Goal: Obtain resource: Obtain resource

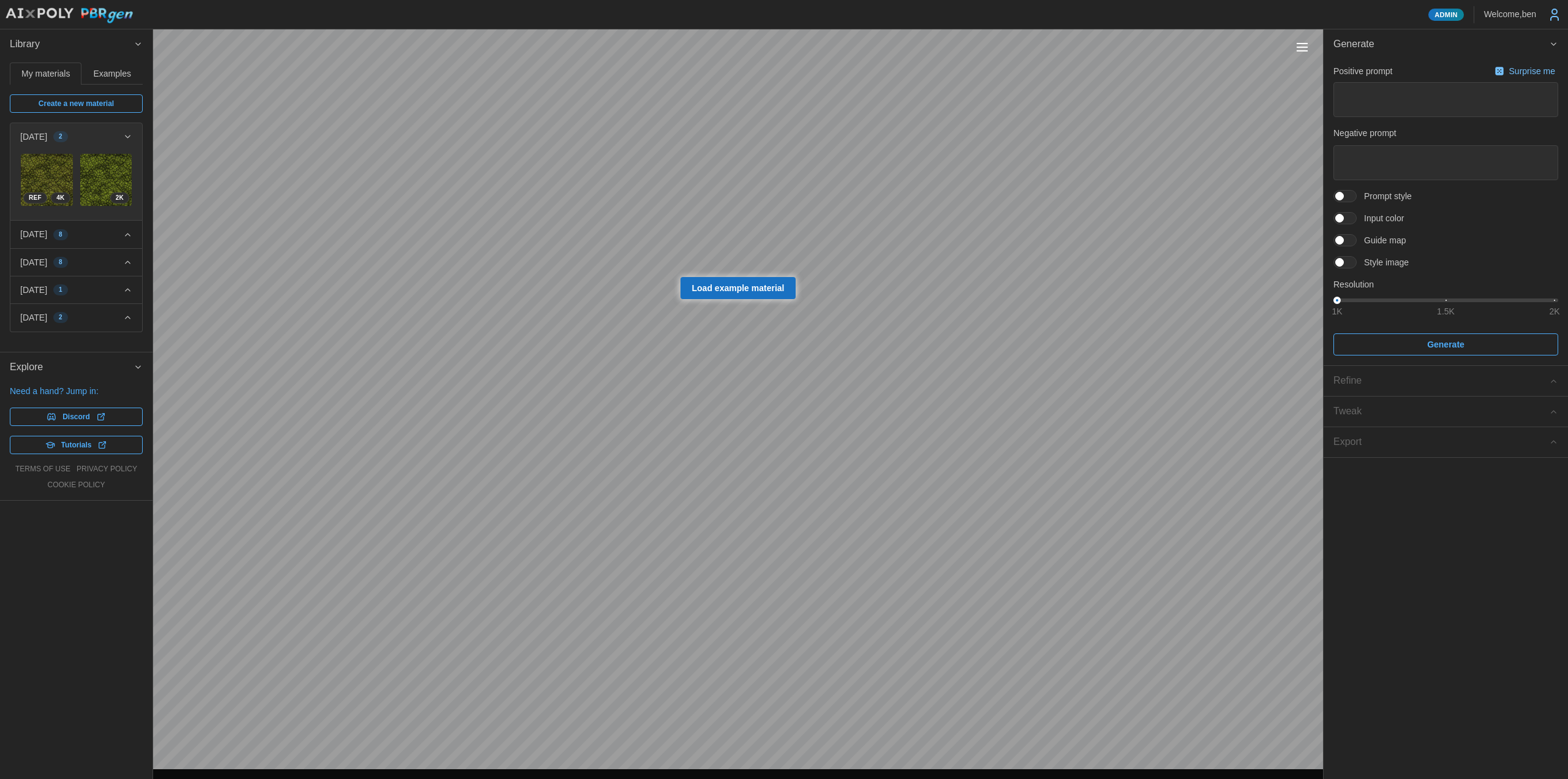
click at [102, 232] on div "[DATE] 8" at bounding box center [71, 234] width 103 height 12
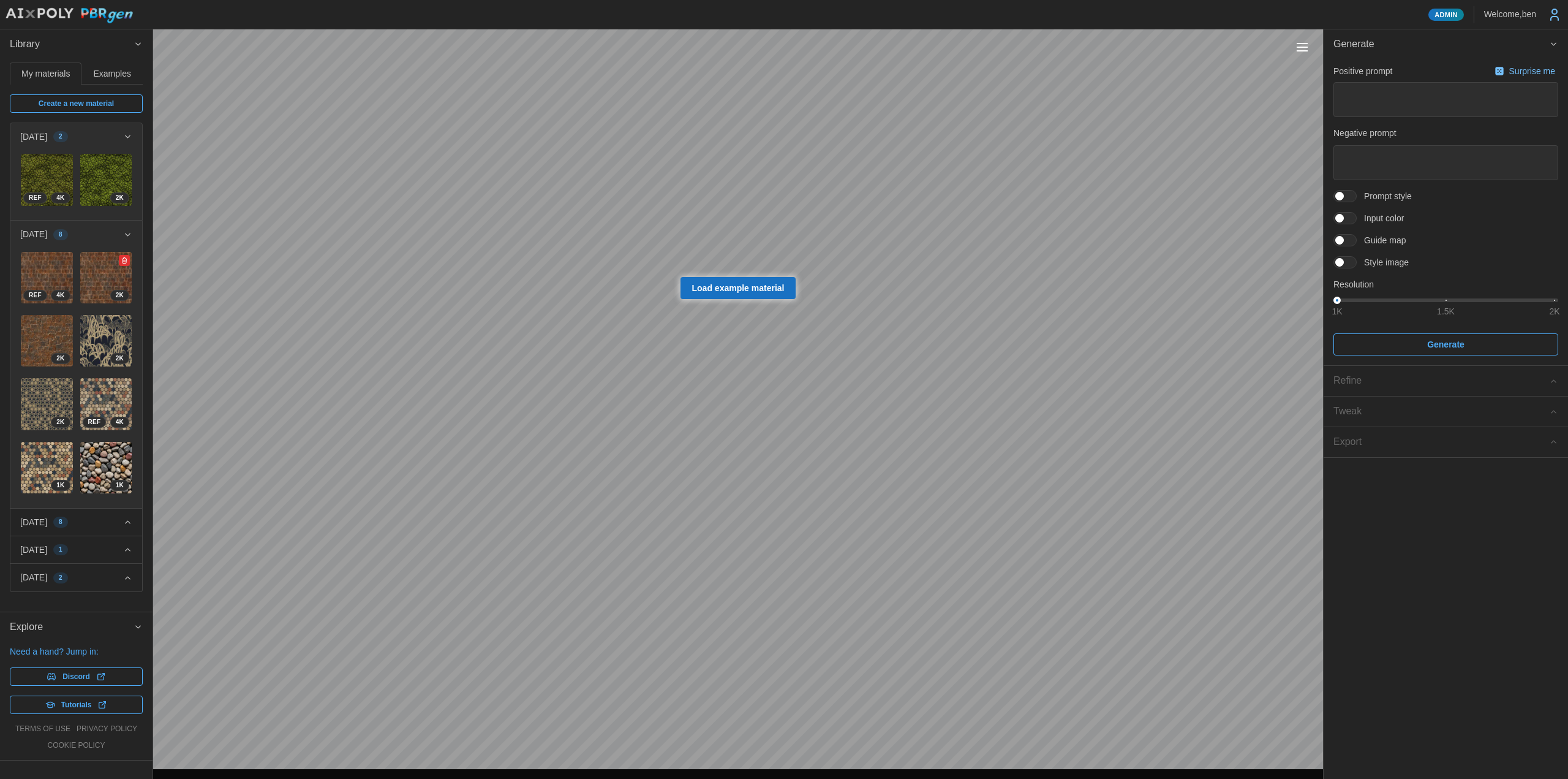
click at [94, 256] on img at bounding box center [106, 277] width 52 height 52
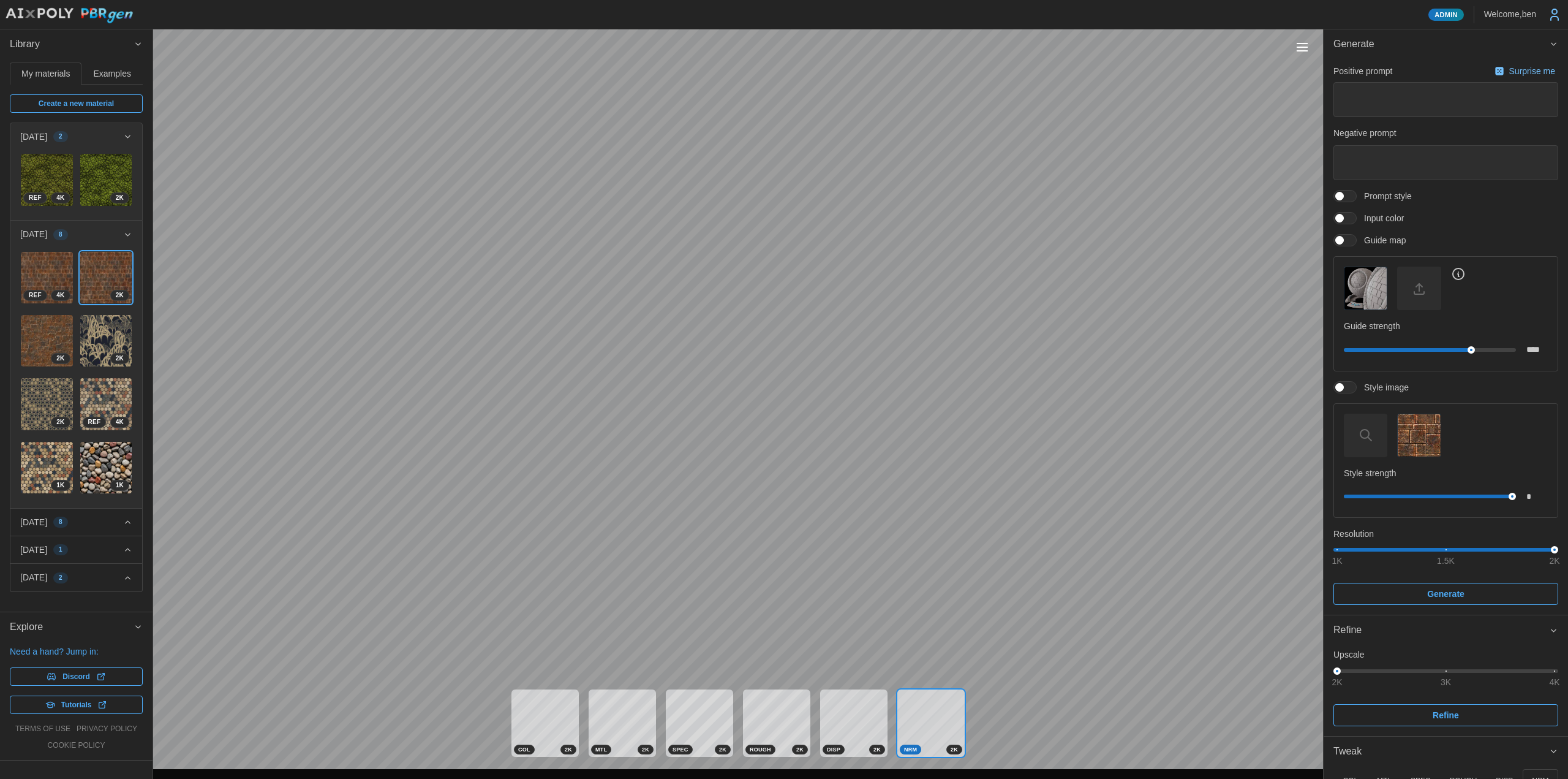
click at [1308, 55] on button "Toggle viewport controls" at bounding box center [1302, 47] width 17 height 17
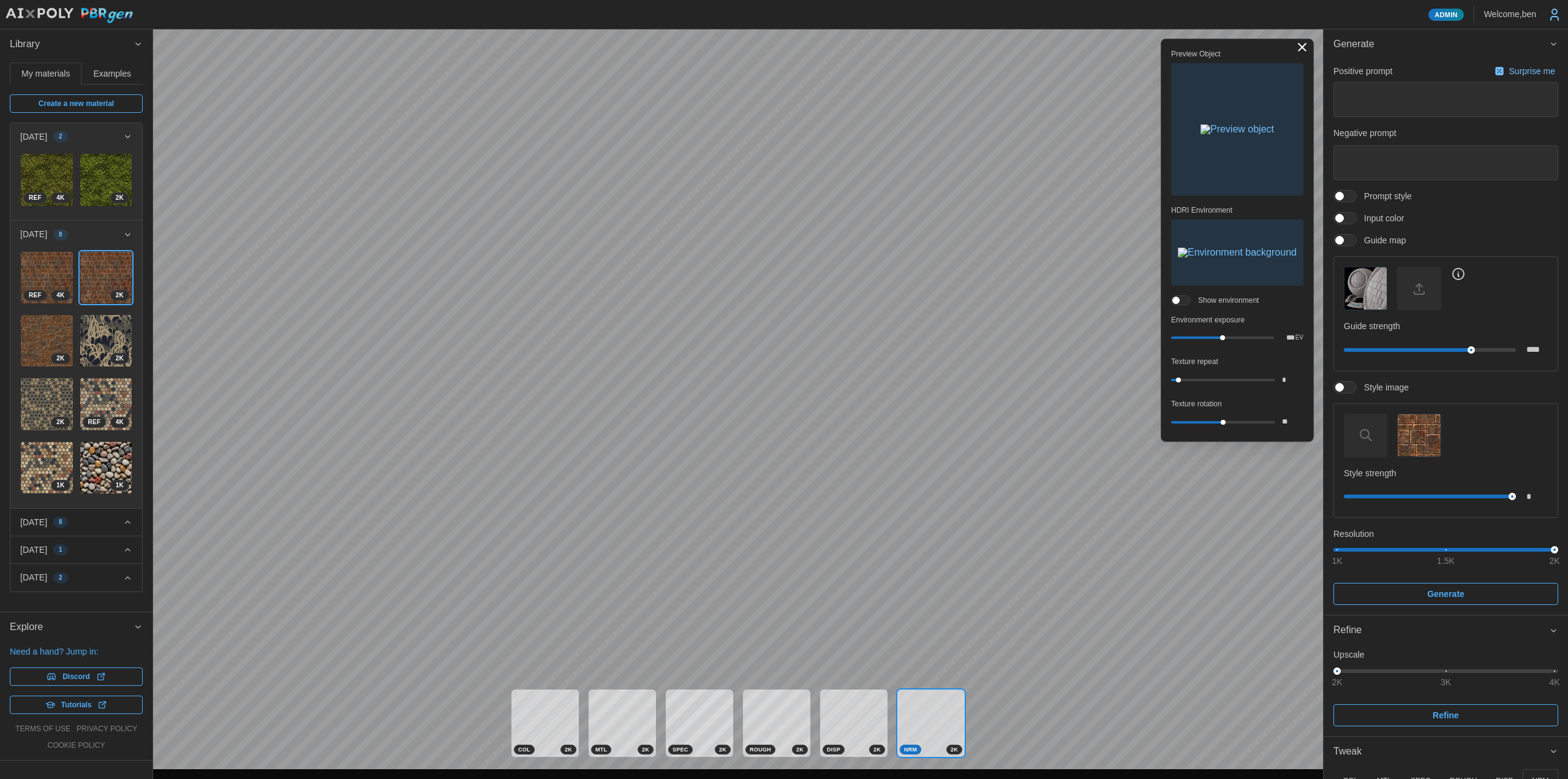
click at [1223, 124] on img "button" at bounding box center [1237, 129] width 74 height 10
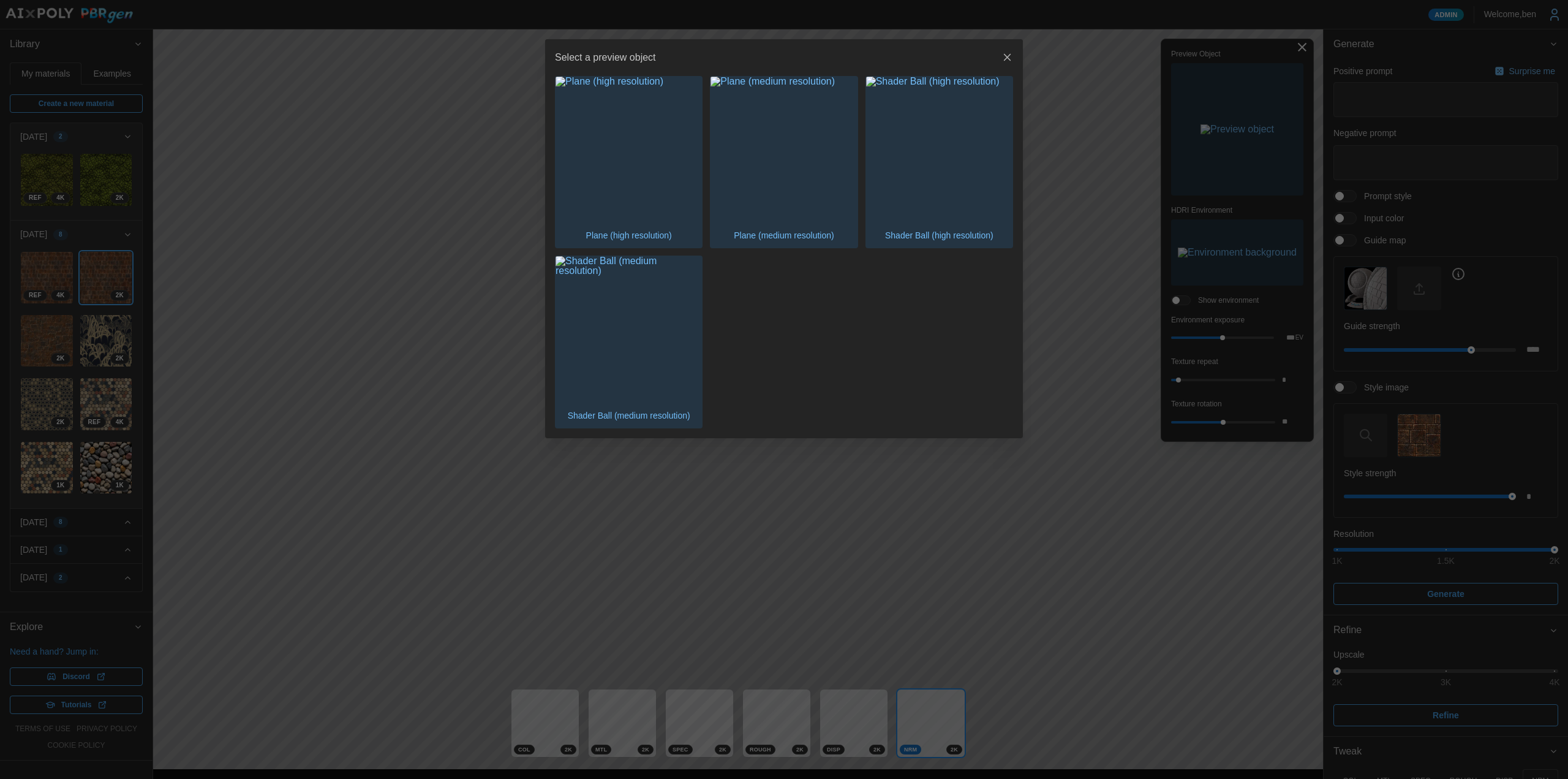
click at [564, 143] on img "button" at bounding box center [628, 150] width 147 height 147
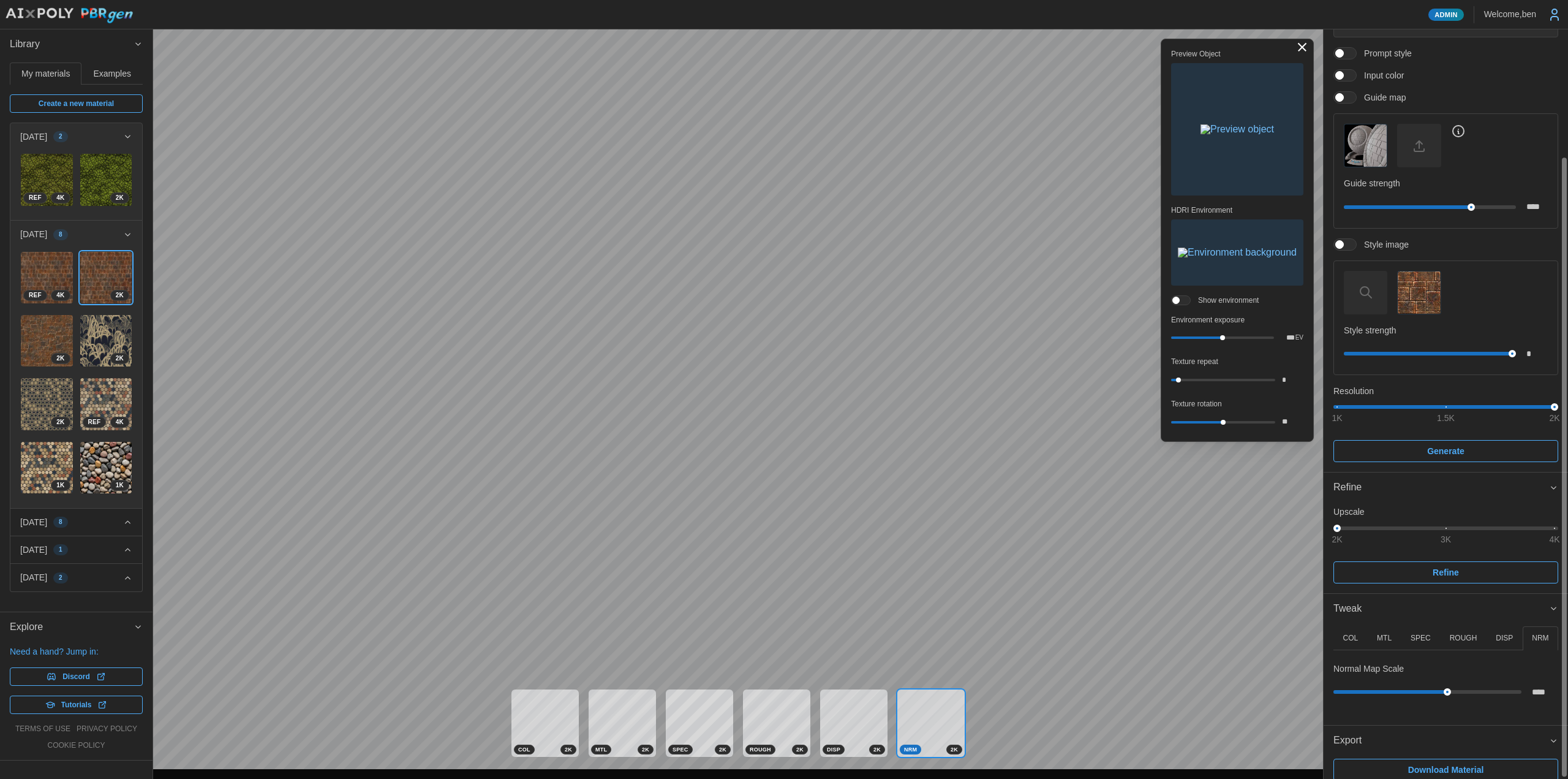
scroll to position [155, 0]
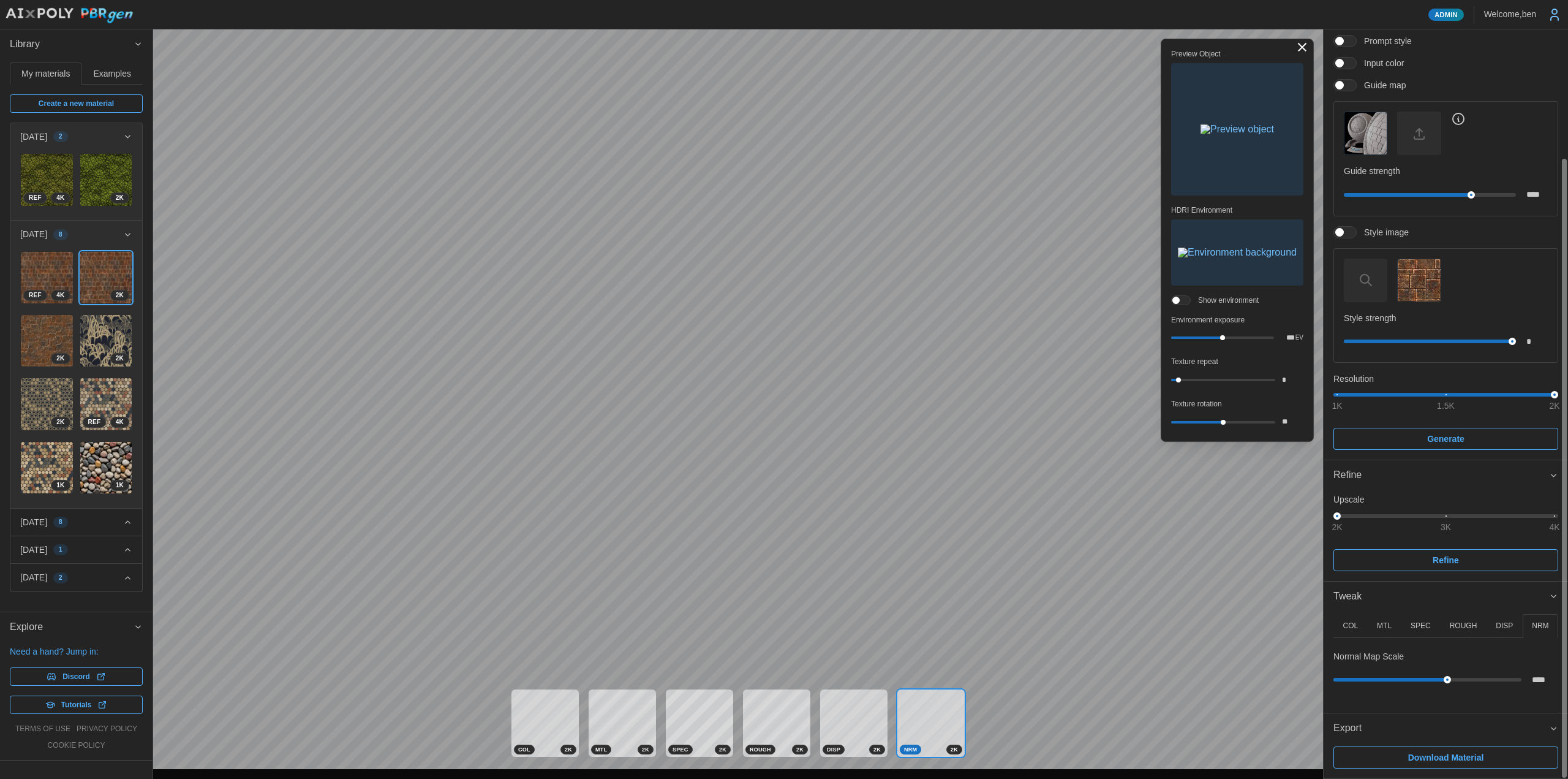
click at [1491, 624] on button "DISP" at bounding box center [1504, 626] width 36 height 24
click at [1350, 680] on div at bounding box center [1428, 680] width 181 height 7
type input "*"
drag, startPoint x: 1349, startPoint y: 683, endPoint x: 1268, endPoint y: 679, distance: 81.1
click at [1274, 680] on div "Admin Welcome, ben Library My materials Examples Create a new material [DATE] 2…" at bounding box center [784, 390] width 1568 height 779
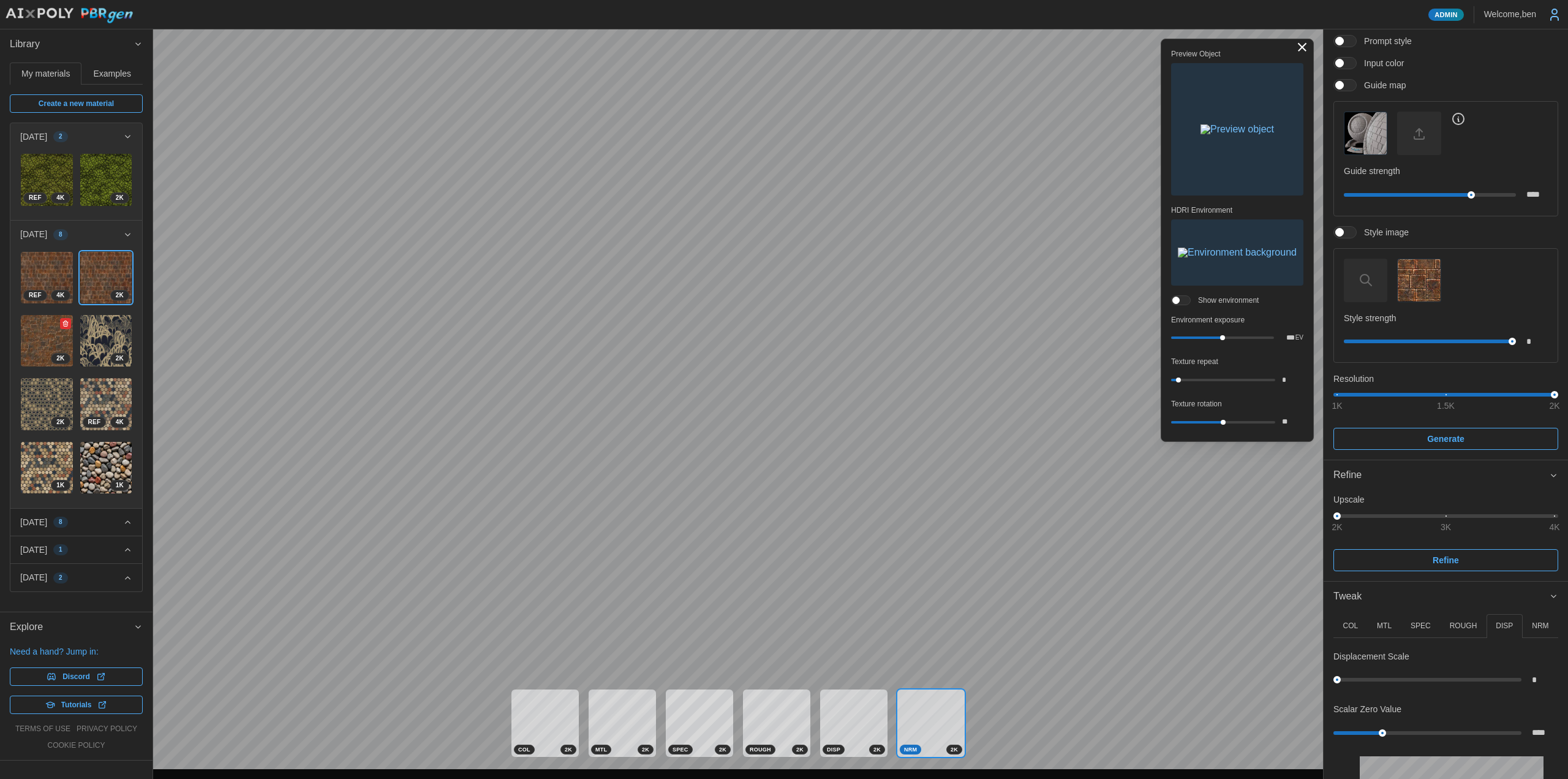
click at [49, 347] on img at bounding box center [46, 340] width 52 height 52
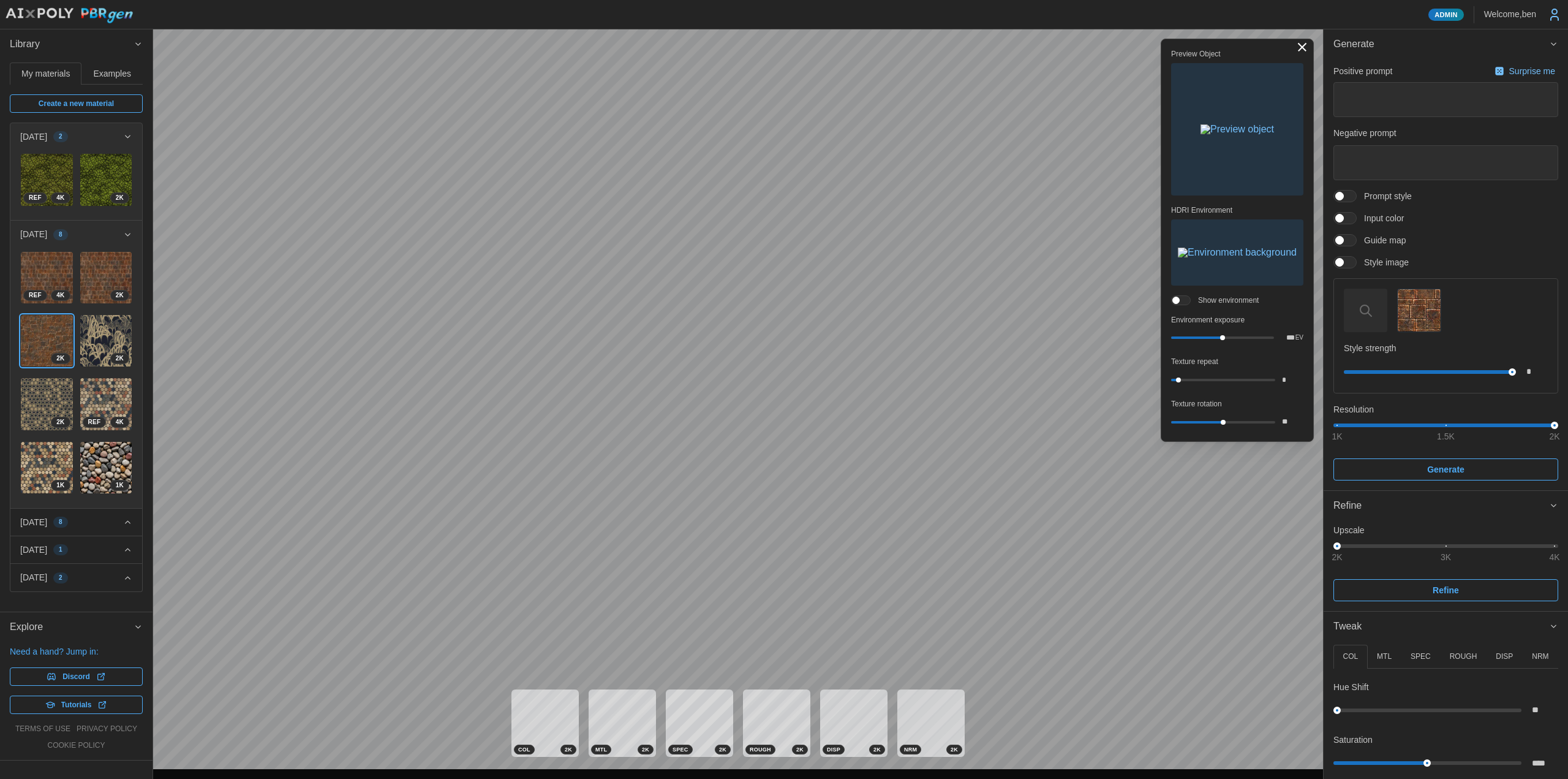
click at [113, 516] on div "[DATE] 8" at bounding box center [71, 522] width 103 height 12
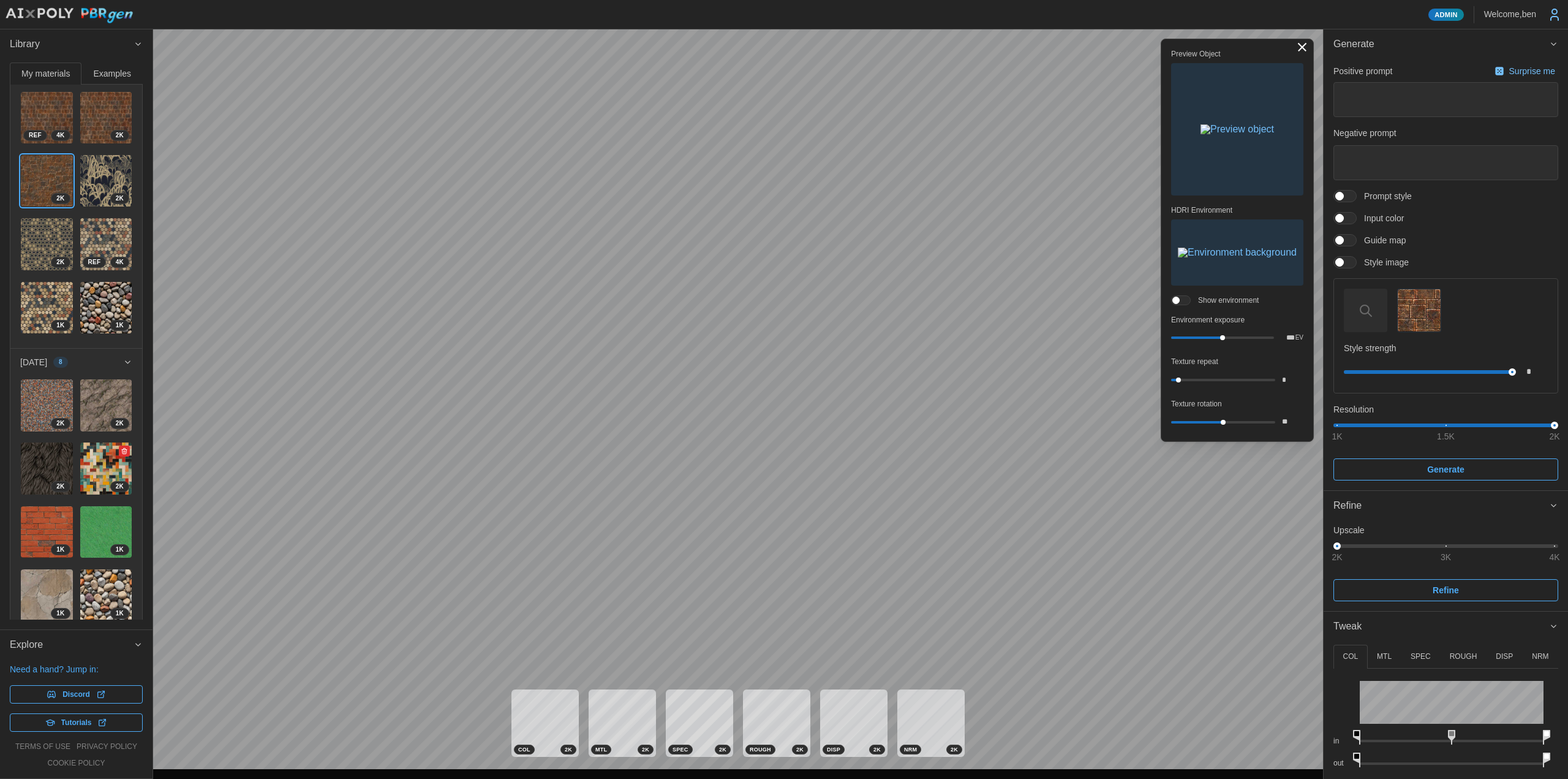
scroll to position [195, 0]
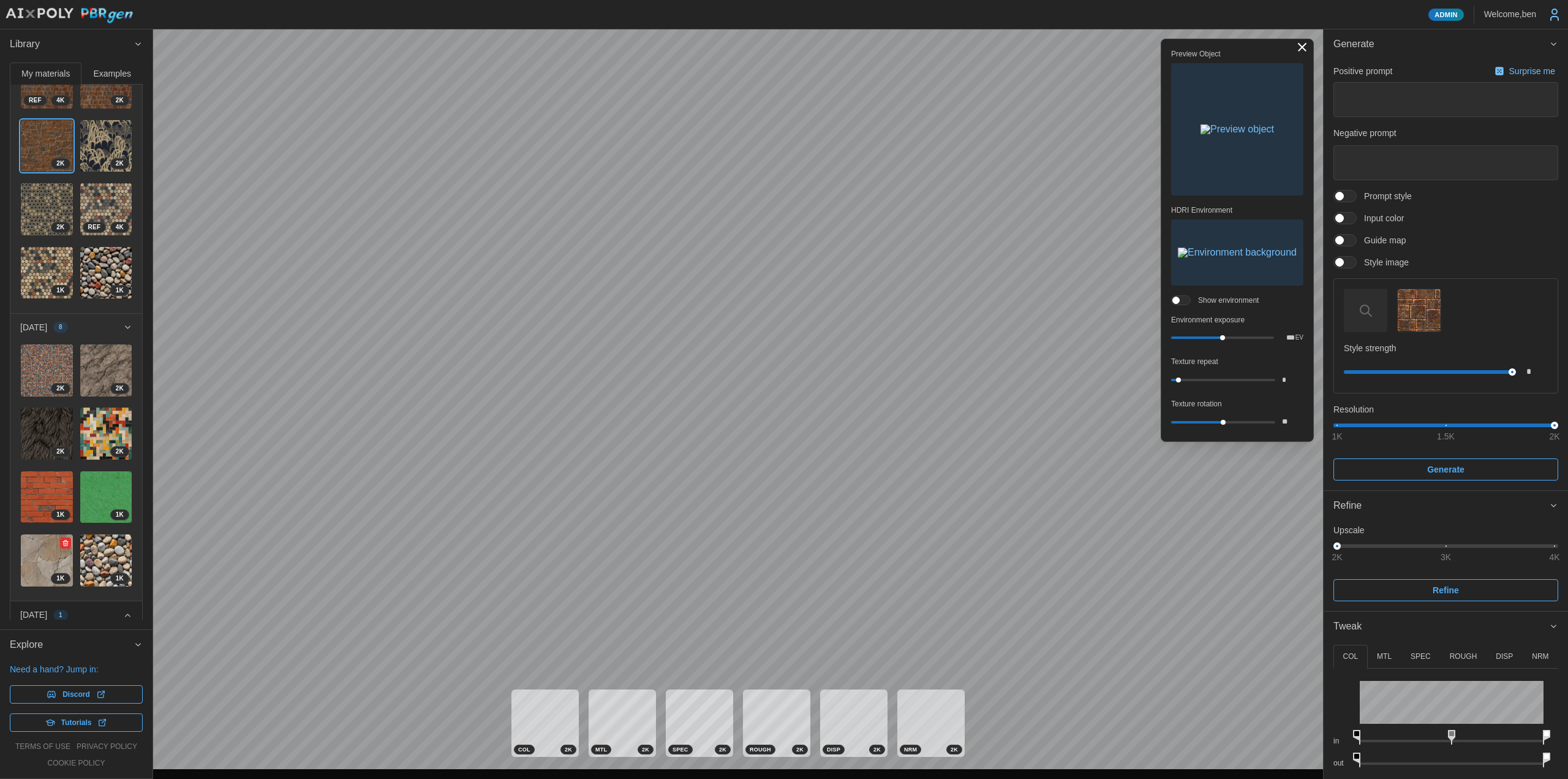
click at [36, 535] on img at bounding box center [46, 560] width 52 height 52
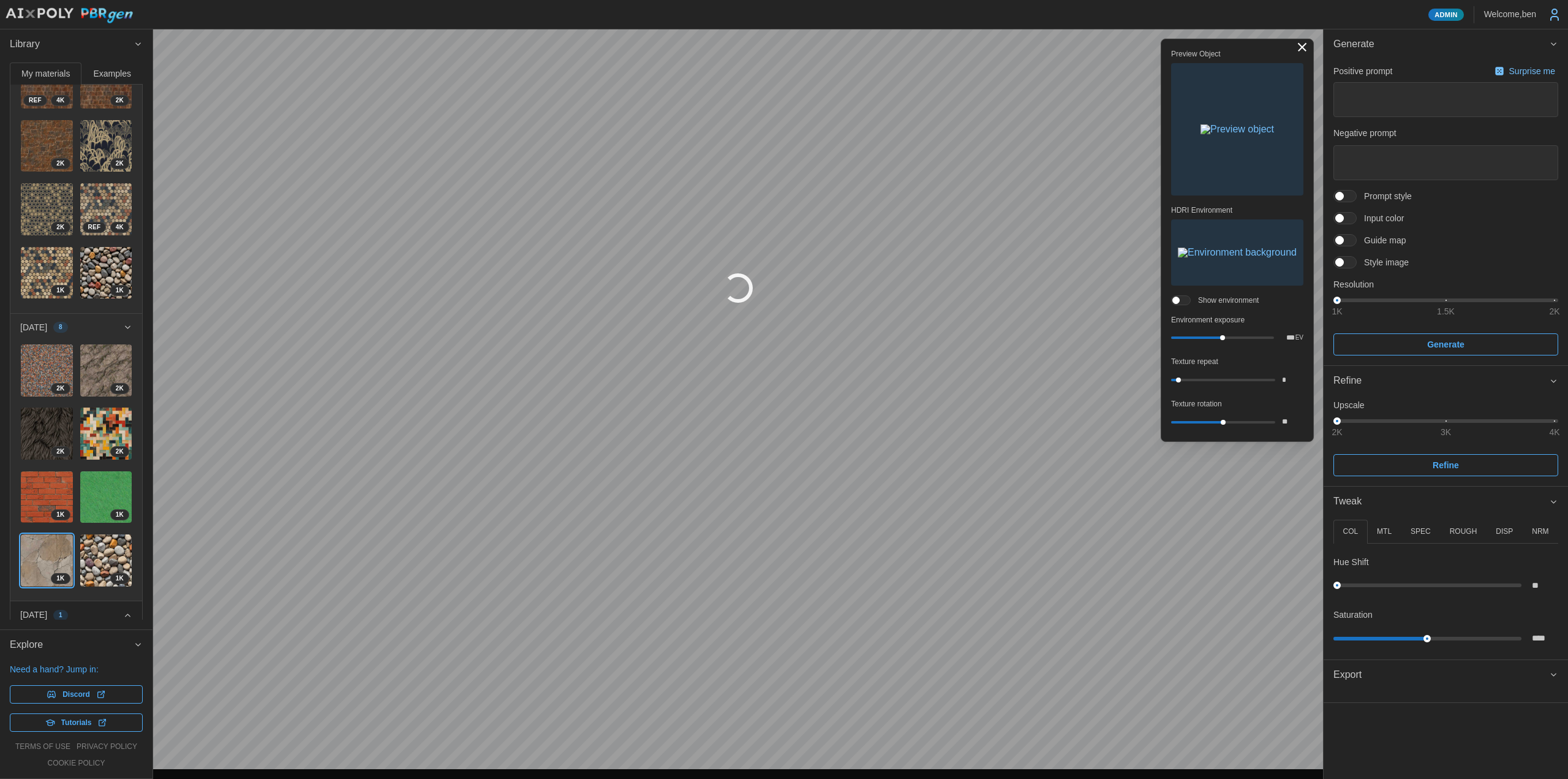
type textarea "*"
type textarea "**********"
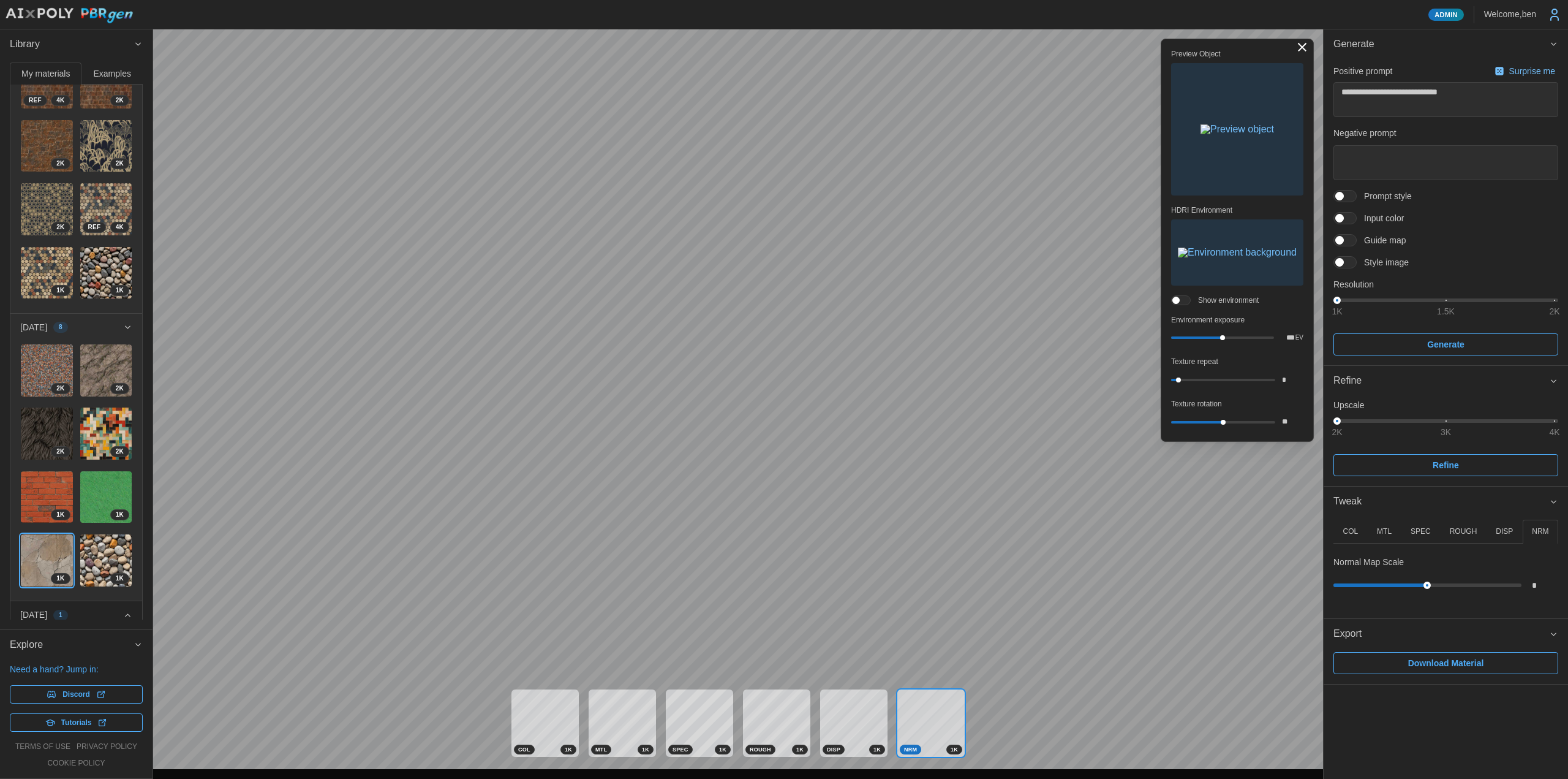
click at [1437, 668] on span "Download Material" at bounding box center [1445, 662] width 76 height 21
click at [83, 350] on img at bounding box center [106, 370] width 52 height 52
type textarea "*"
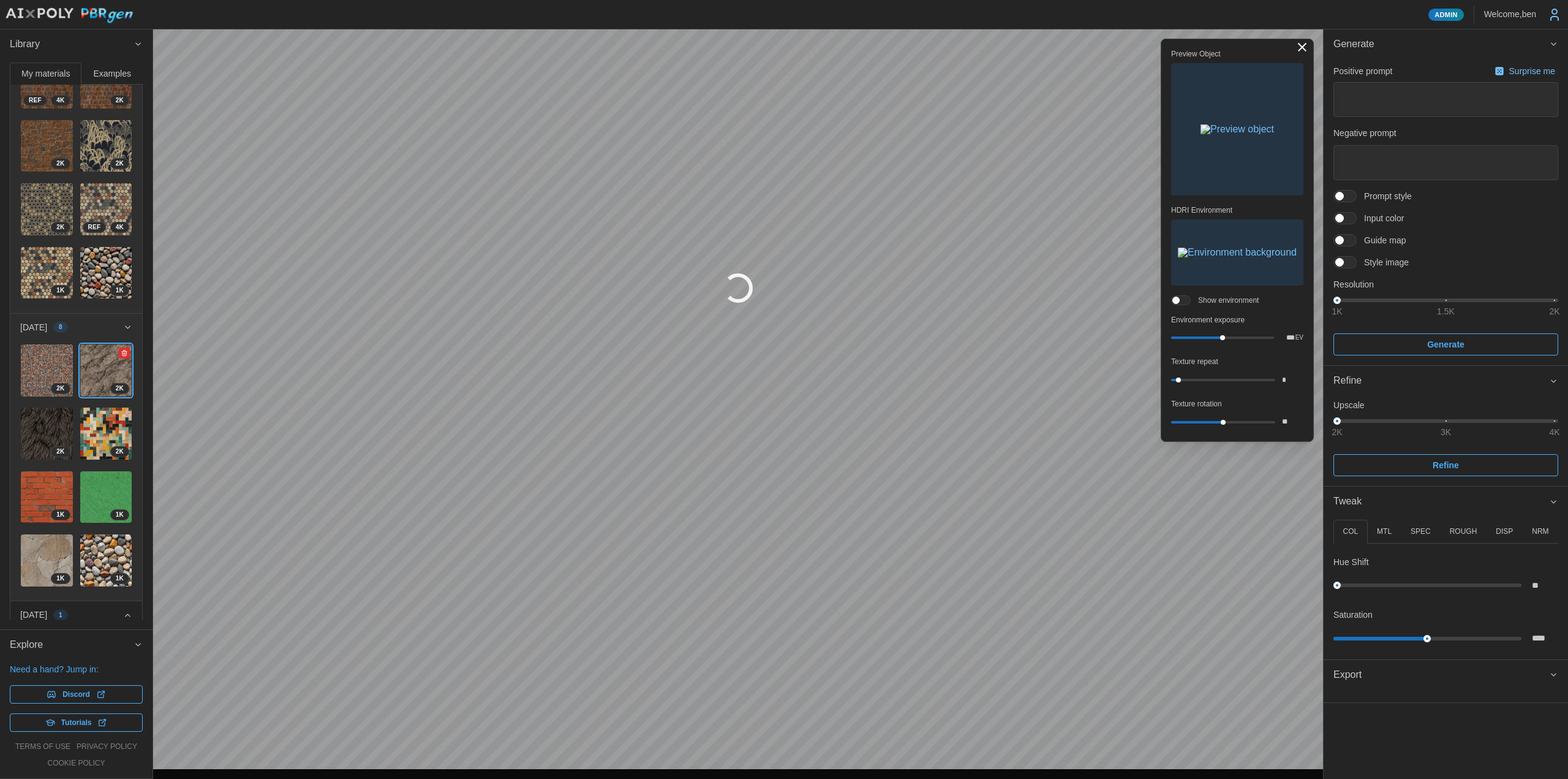
type textarea "*"
type textarea "**********"
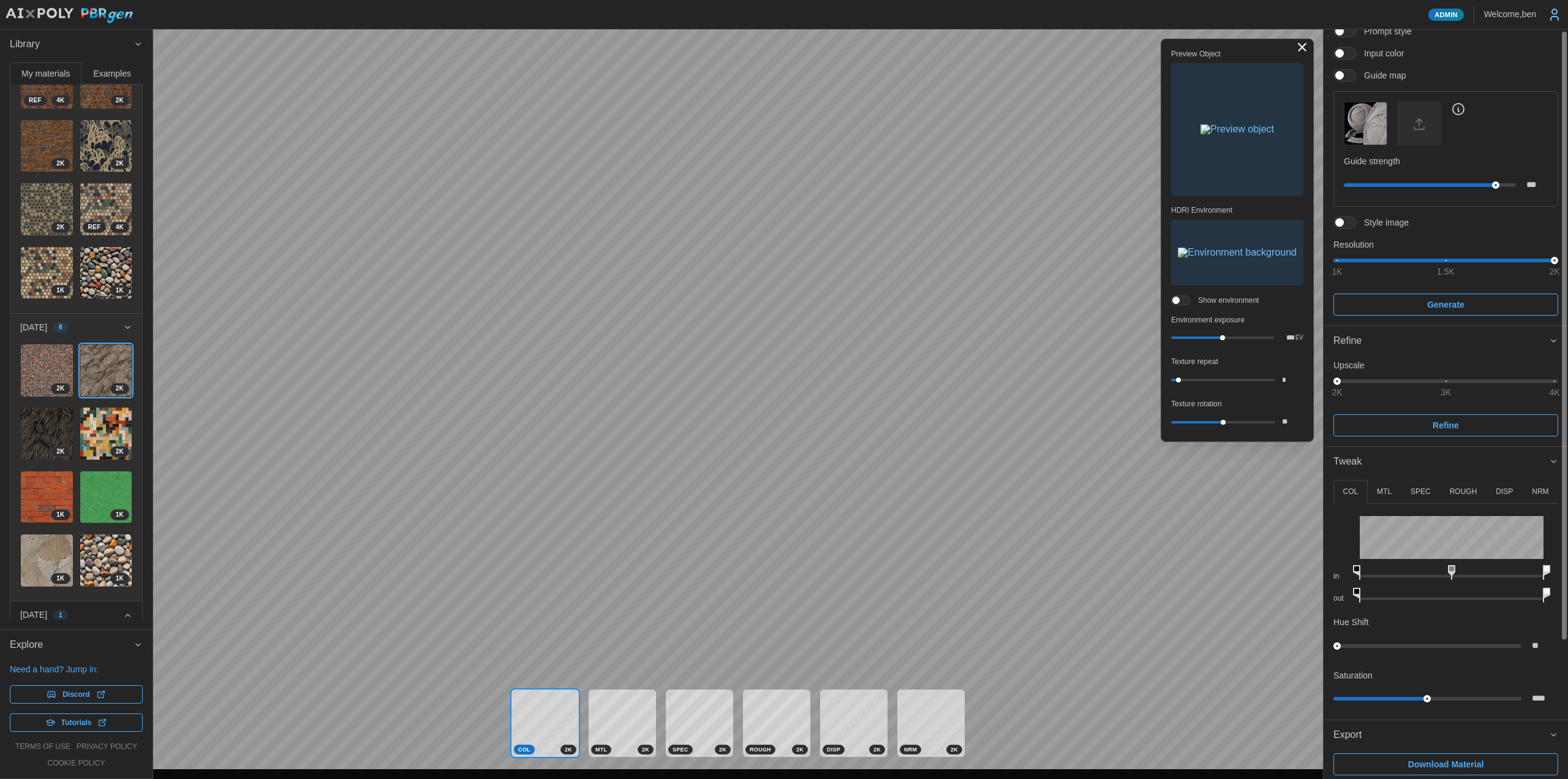
scroll to position [171, 0]
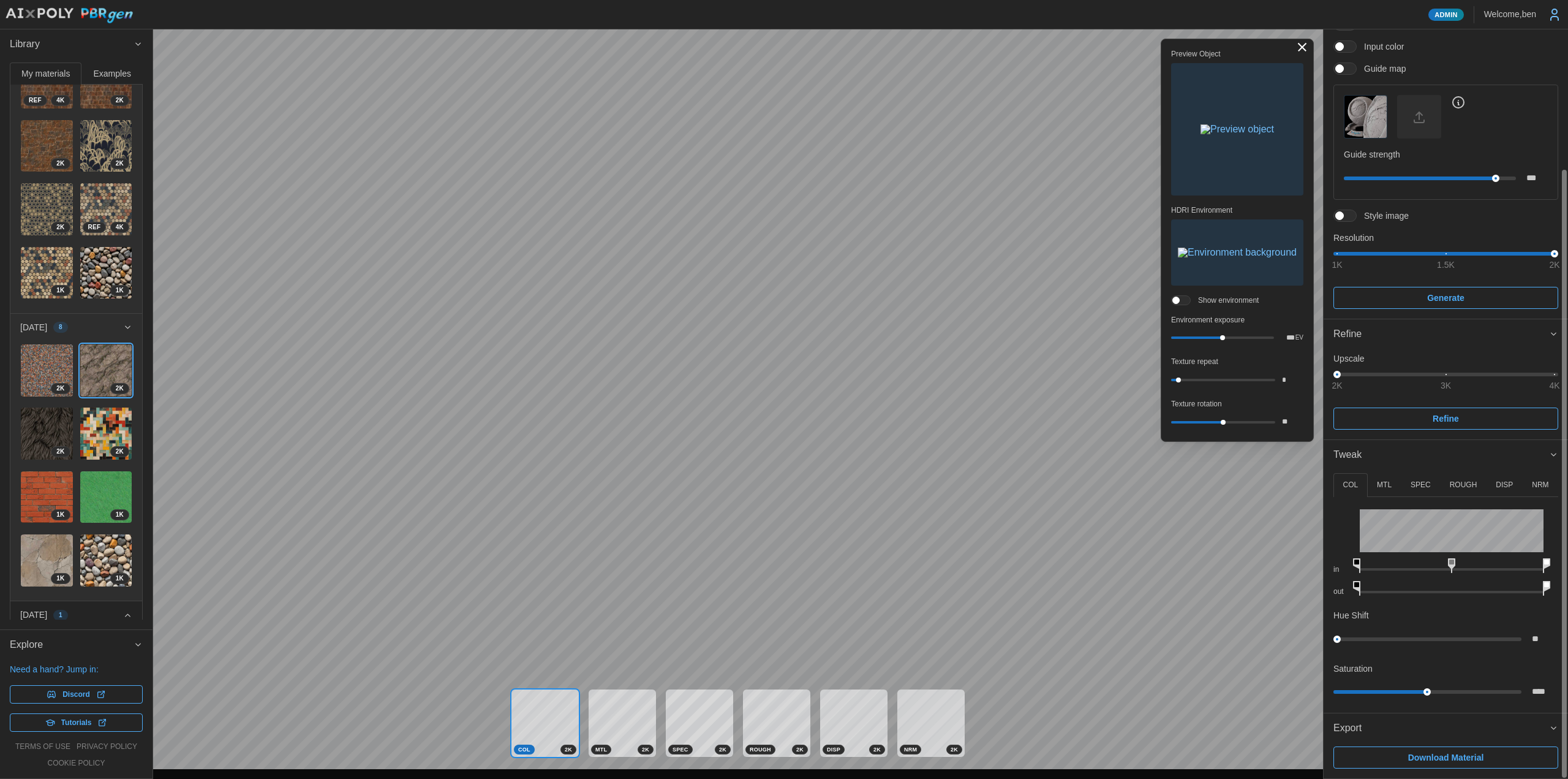
click at [1464, 750] on span "Download Material" at bounding box center [1445, 757] width 76 height 21
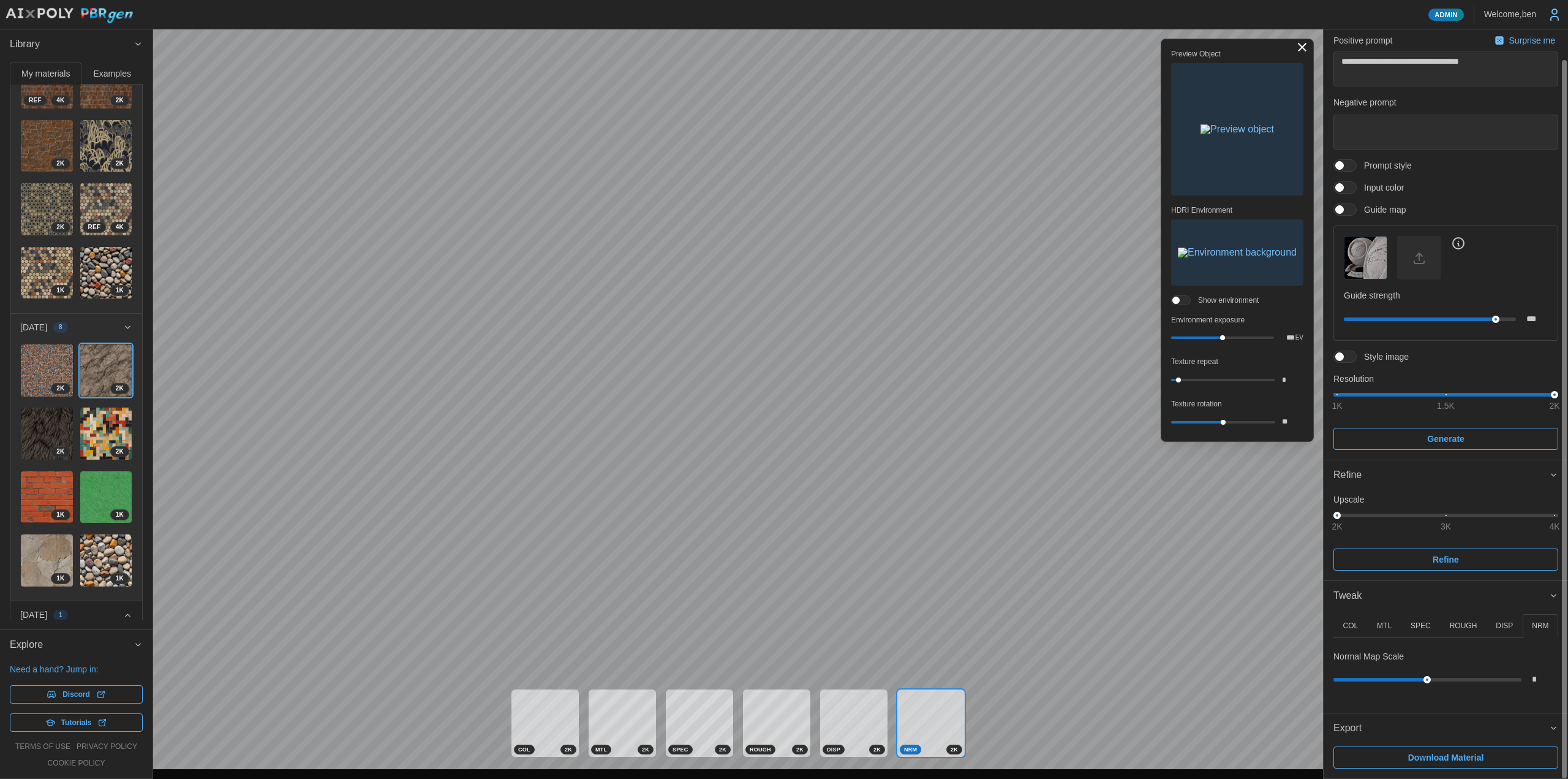
click at [1496, 628] on p "DISP" at bounding box center [1503, 626] width 17 height 10
type textarea "*"
type input "****"
type textarea "*"
type input "**"
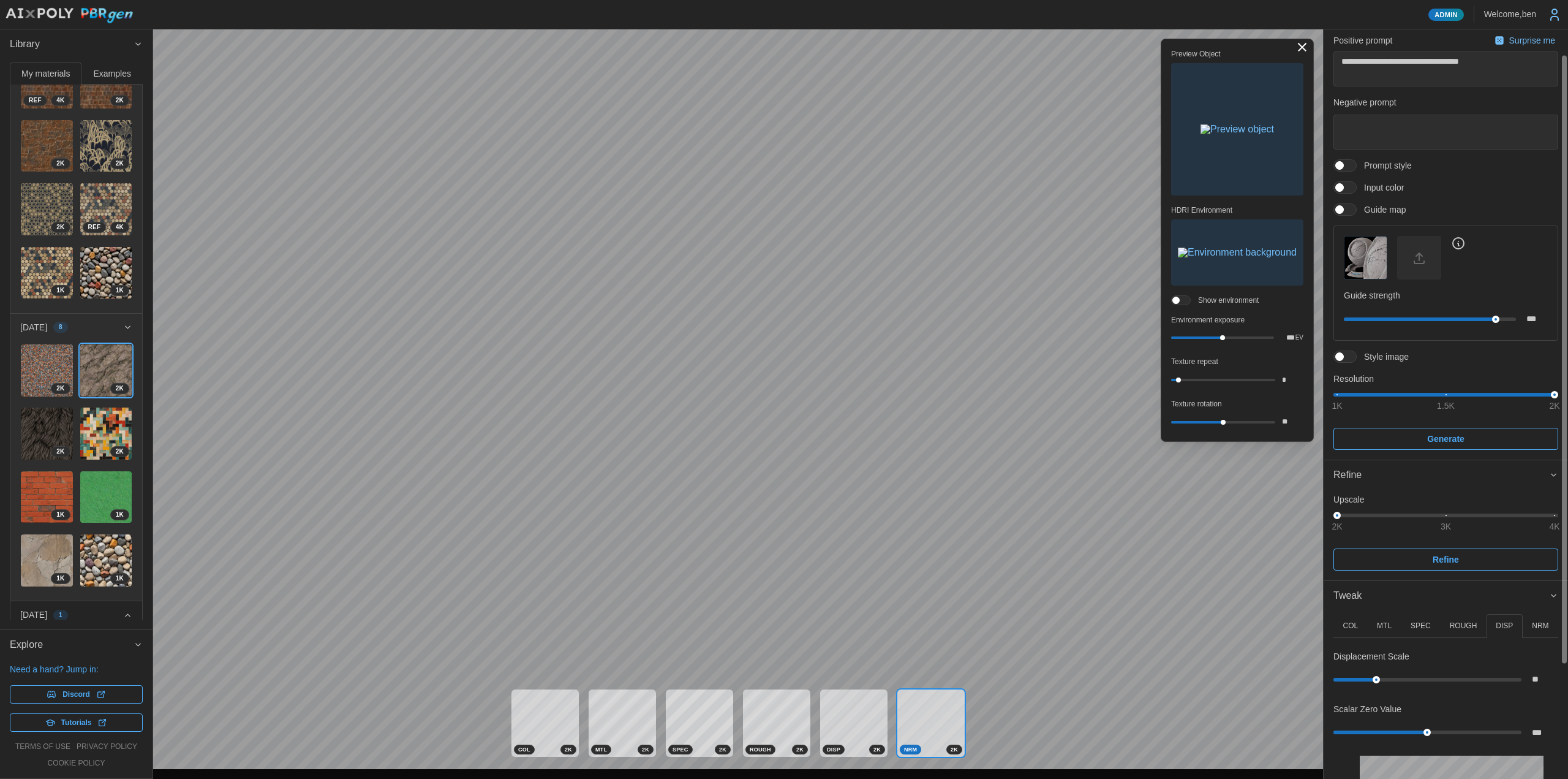
type textarea "*"
type input "*"
click at [1108, 674] on div "**********" at bounding box center [784, 390] width 1568 height 779
type textarea "*"
